Goal: Task Accomplishment & Management: Manage account settings

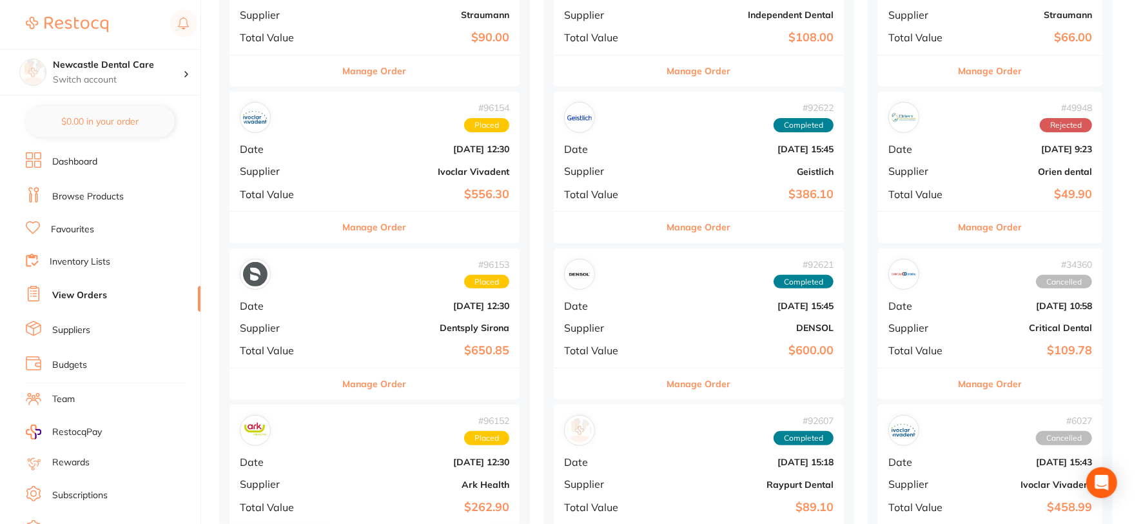
scroll to position [286, 0]
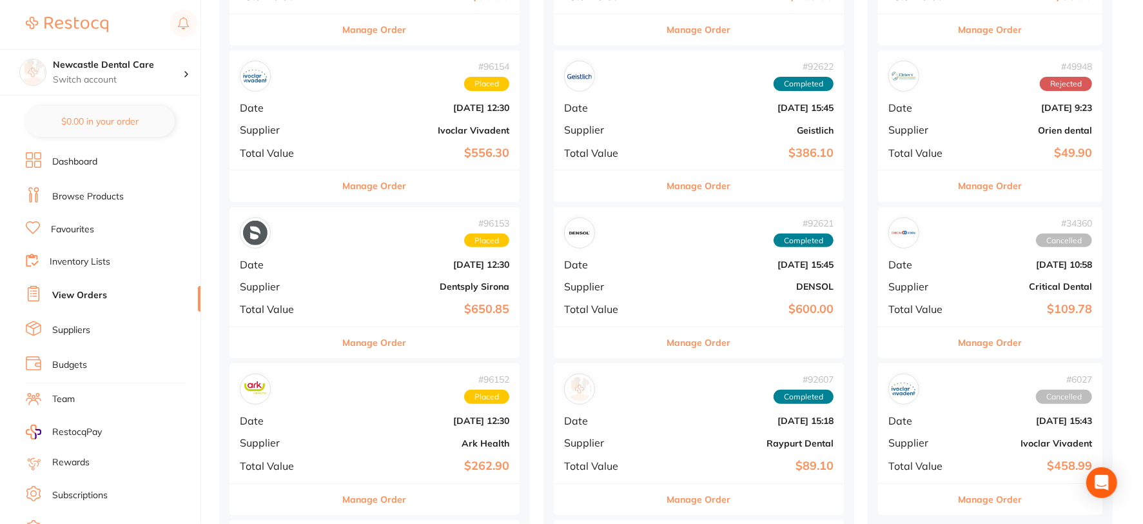
click at [324, 119] on div "# 96154 Placed Date [DATE] 12:30 Supplier Ivoclar Vivadent Total Value $556.30" at bounding box center [375, 109] width 290 height 119
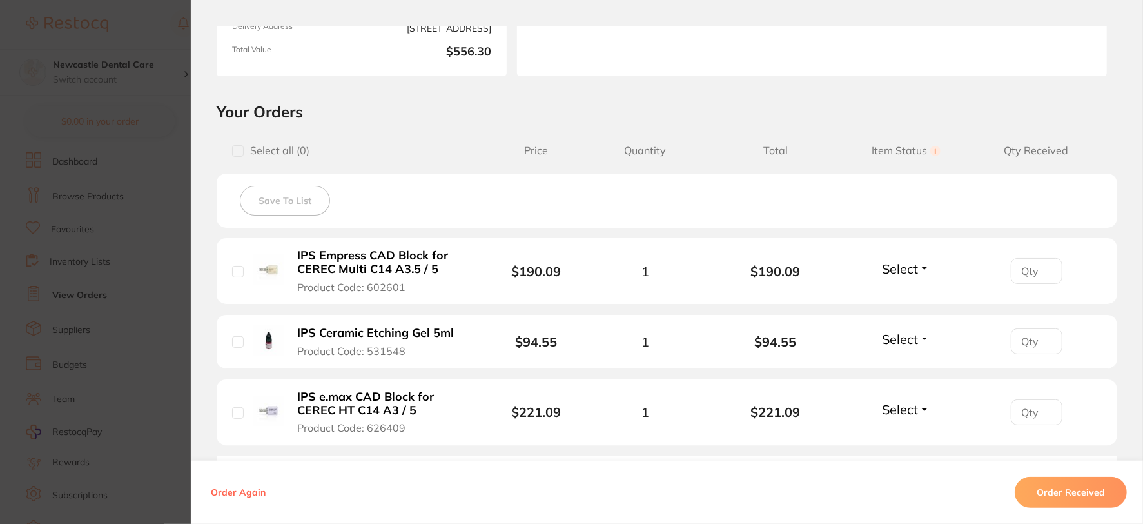
scroll to position [286, 0]
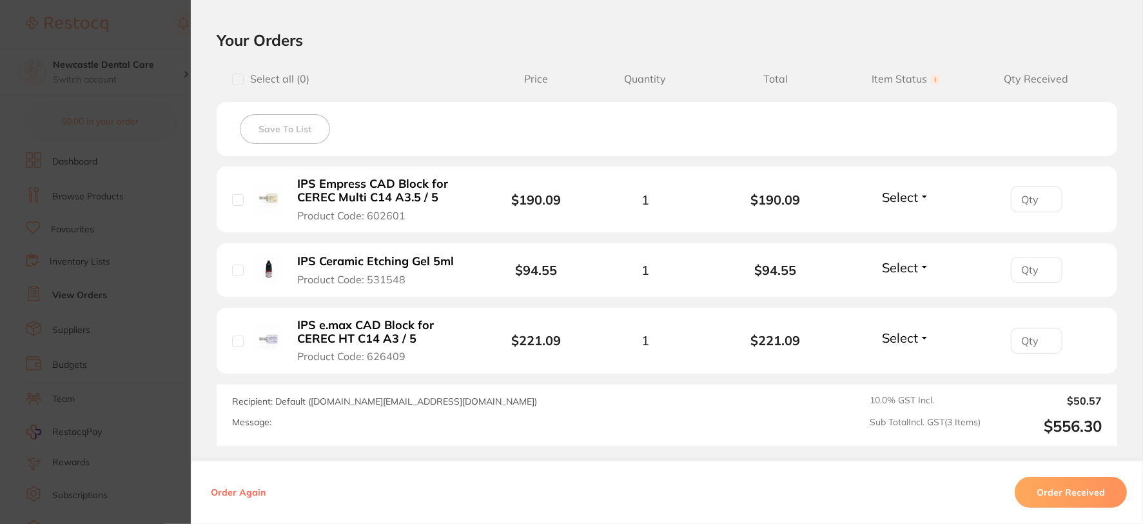
click at [921, 195] on button "Select" at bounding box center [905, 197] width 55 height 16
click at [908, 221] on span "Received" at bounding box center [906, 225] width 33 height 10
click at [919, 339] on button "Select" at bounding box center [905, 338] width 55 height 16
click at [910, 362] on span "Received" at bounding box center [906, 366] width 33 height 10
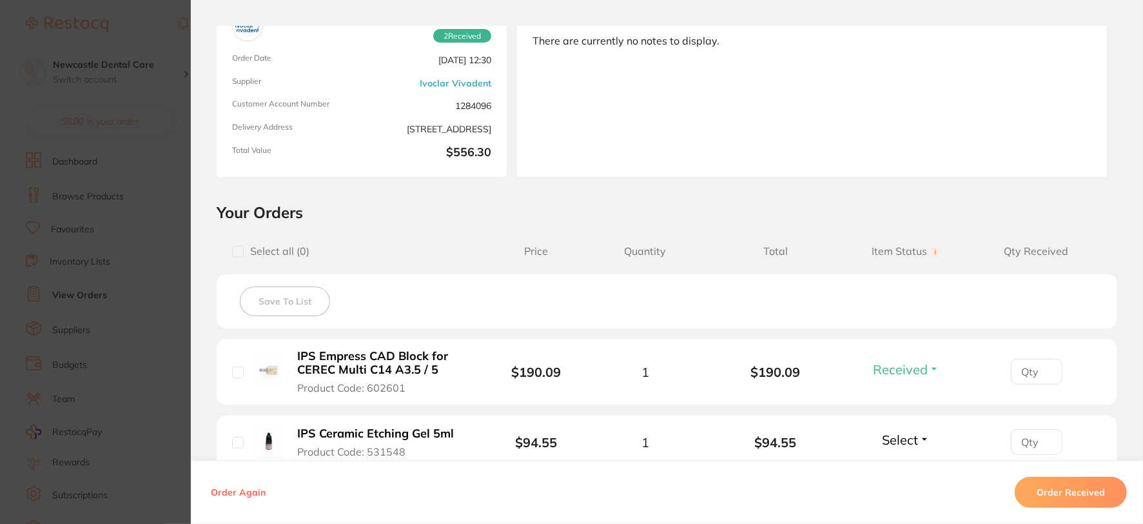
scroll to position [0, 0]
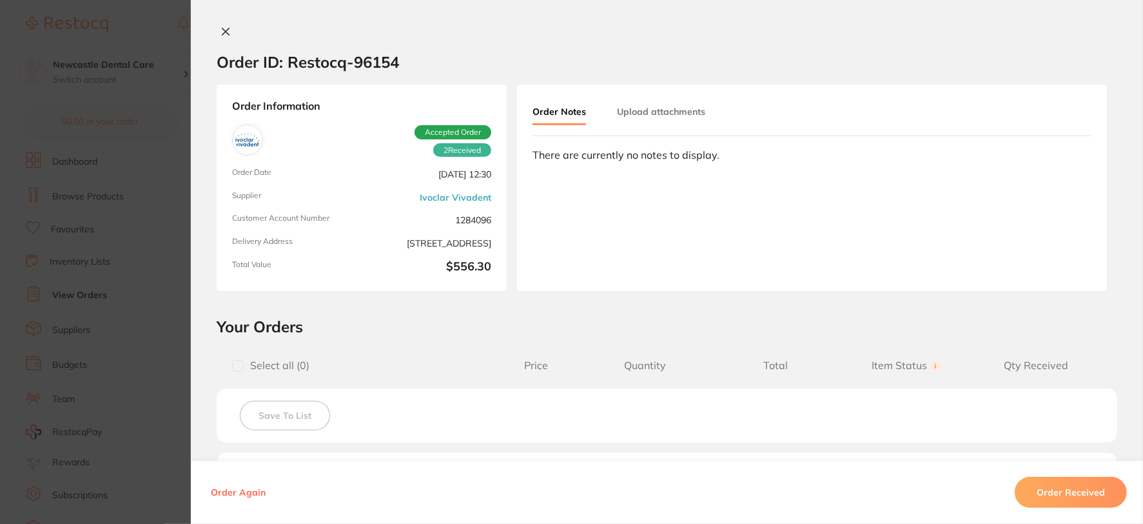
click at [226, 32] on icon at bounding box center [226, 31] width 10 height 10
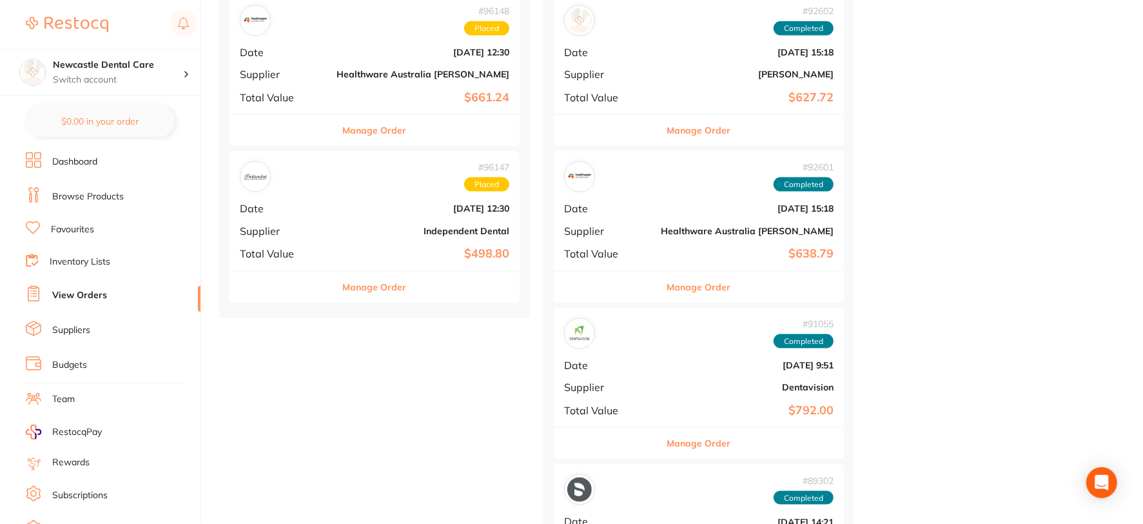
scroll to position [1146, 0]
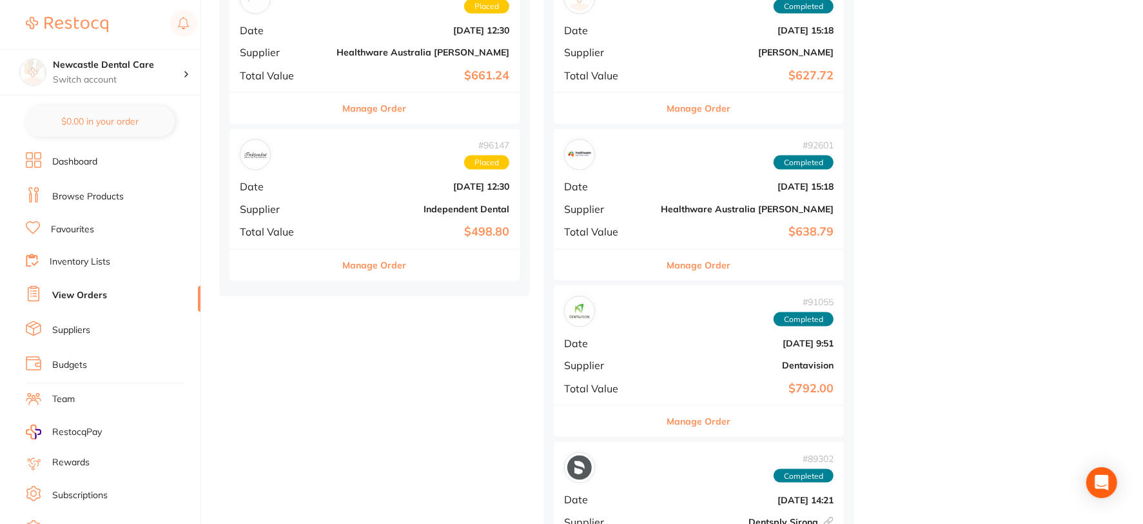
click at [341, 184] on b "[DATE] 12:30" at bounding box center [423, 186] width 173 height 10
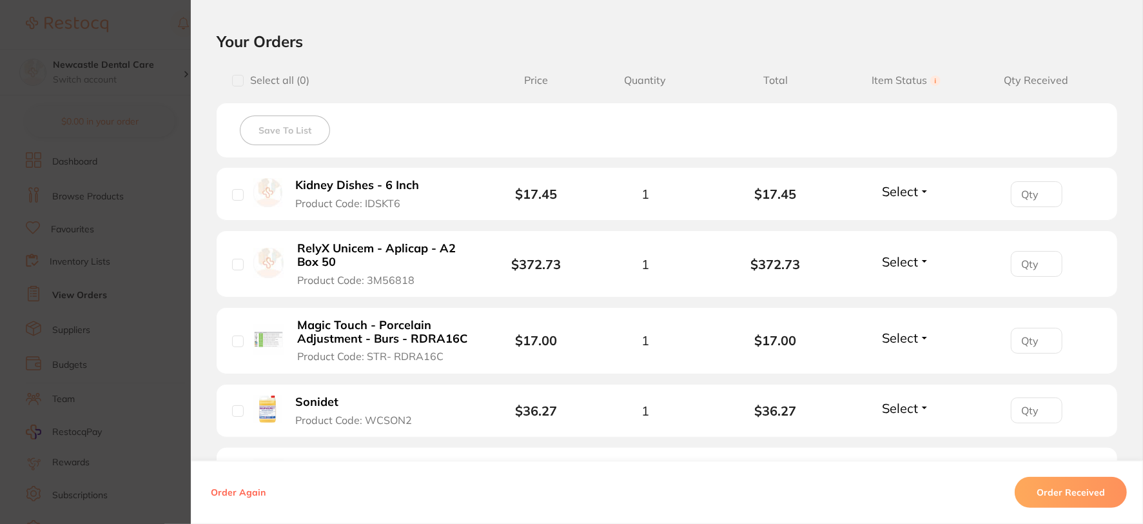
scroll to position [215, 0]
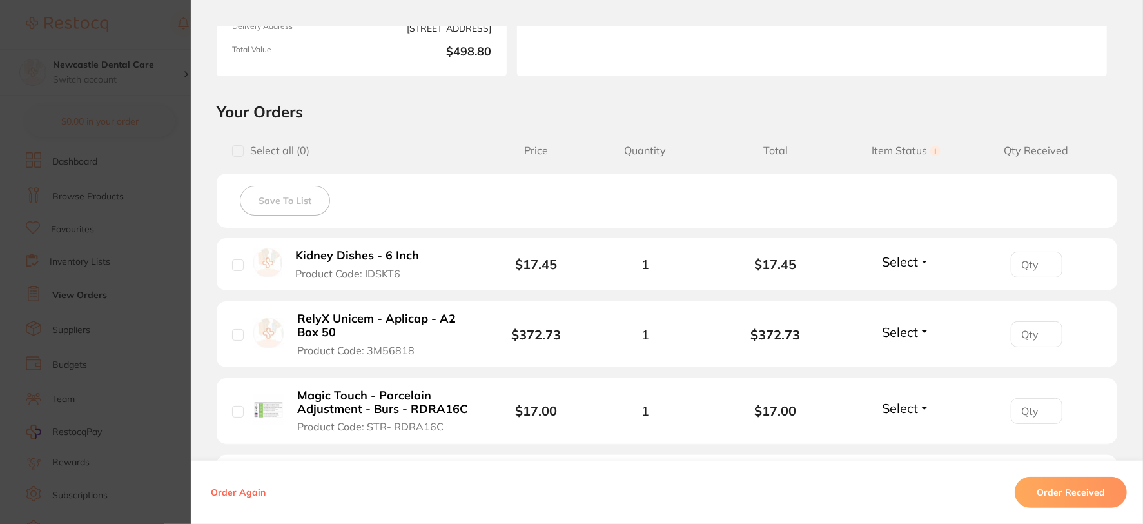
click at [927, 266] on button "Select" at bounding box center [905, 261] width 55 height 16
click at [913, 284] on span "Received" at bounding box center [906, 289] width 33 height 10
click at [919, 331] on button "Select" at bounding box center [905, 332] width 55 height 16
click at [905, 381] on span "Back Order" at bounding box center [906, 379] width 39 height 10
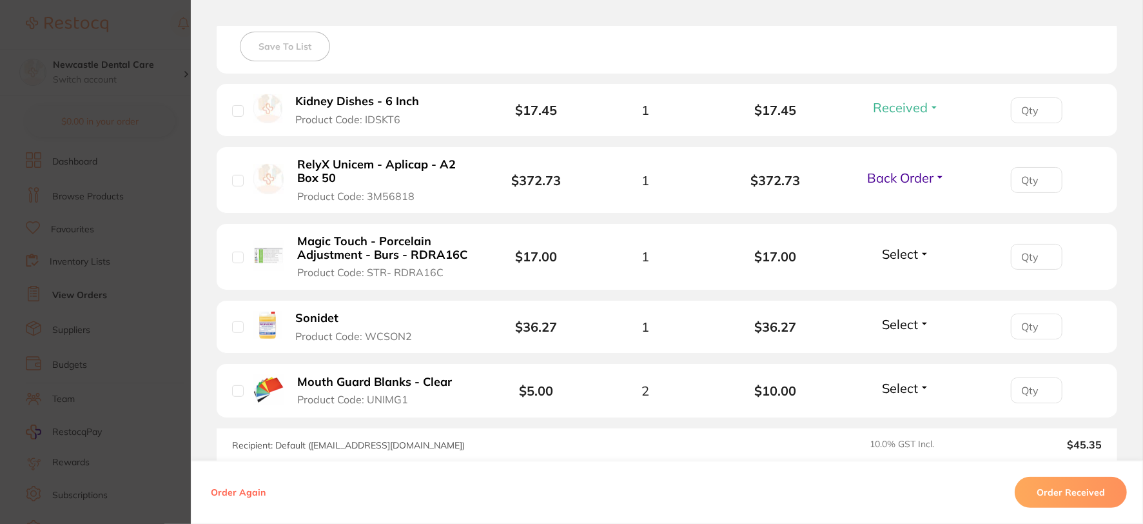
scroll to position [370, 0]
click at [920, 248] on button "Select" at bounding box center [905, 252] width 55 height 16
click at [905, 279] on span "Received" at bounding box center [906, 280] width 33 height 10
click at [925, 323] on button "Select" at bounding box center [905, 323] width 55 height 16
click at [904, 351] on span "Received" at bounding box center [906, 351] width 33 height 10
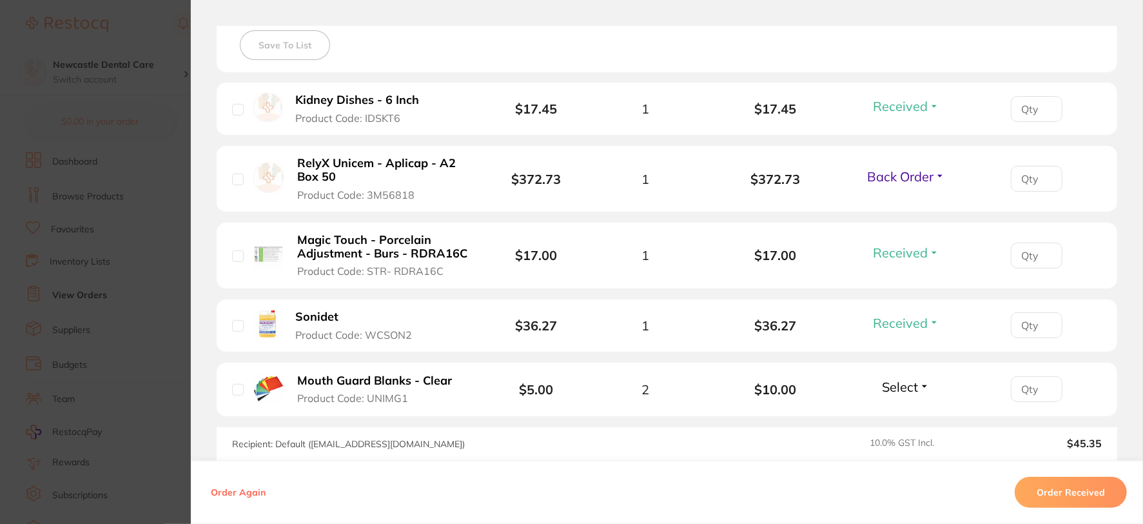
click at [921, 380] on button "Select" at bounding box center [905, 387] width 55 height 16
click at [906, 411] on span "Received" at bounding box center [906, 415] width 33 height 10
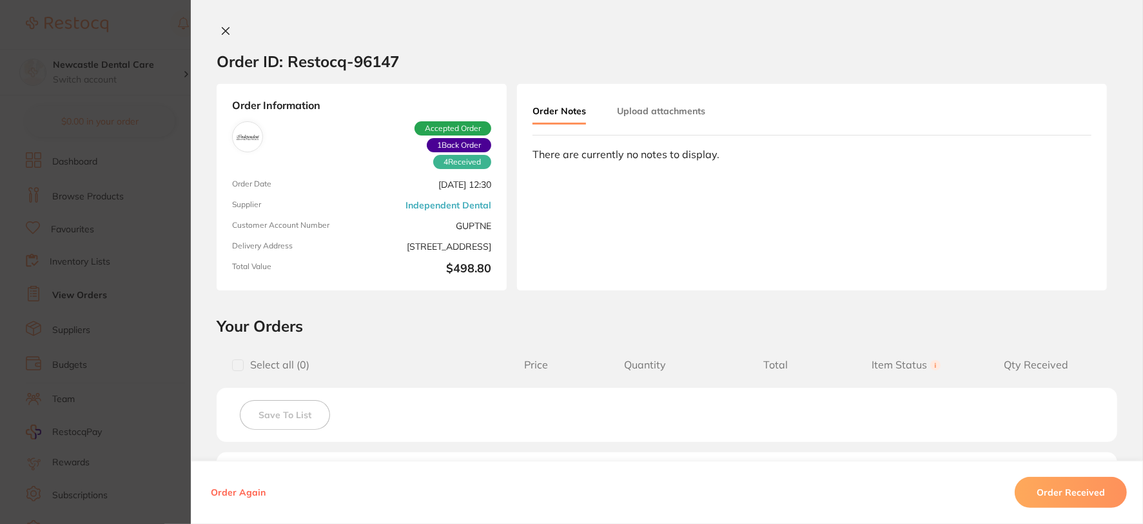
scroll to position [0, 0]
click at [224, 34] on icon at bounding box center [226, 31] width 10 height 10
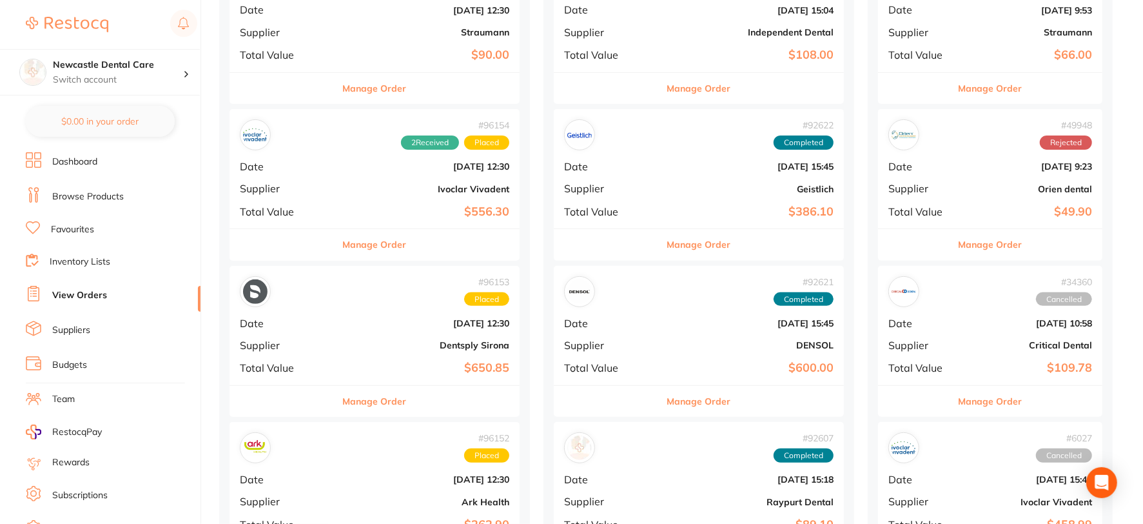
scroll to position [215, 0]
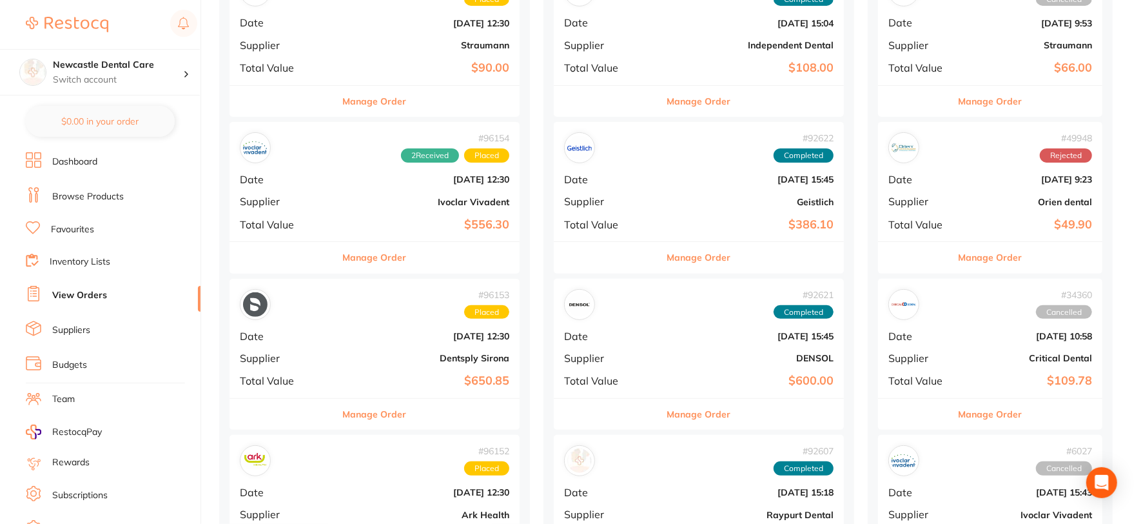
click at [343, 187] on div "# 96154 2 Received Placed Date [DATE] 12:30 Supplier Ivoclar Vivadent Total Val…" at bounding box center [375, 181] width 290 height 119
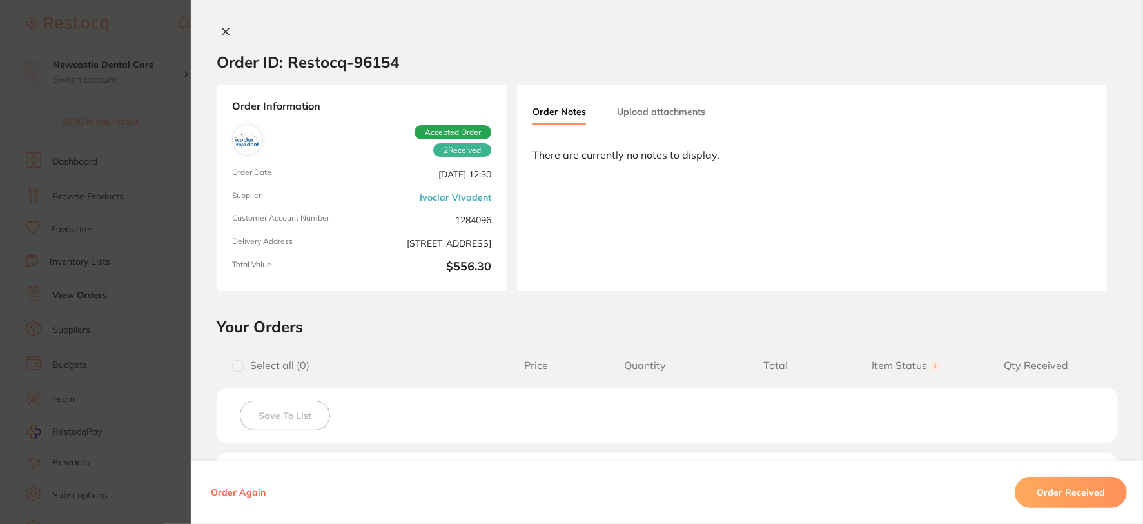
drag, startPoint x: 220, startPoint y: 30, endPoint x: 227, endPoint y: 26, distance: 7.8
click at [221, 30] on icon at bounding box center [226, 31] width 10 height 10
